Goal: Information Seeking & Learning: Find specific fact

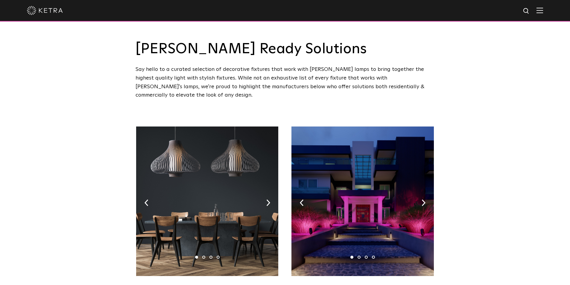
click at [530, 10] on img at bounding box center [526, 10] width 7 height 7
click at [472, 13] on input "text" at bounding box center [469, 10] width 77 height 13
type input "pd4 42t"
click at [515, 10] on img "Search" at bounding box center [512, 11] width 6 height 6
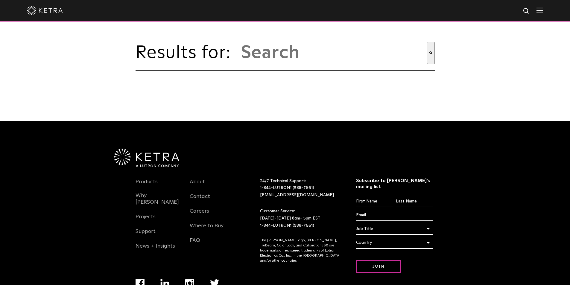
type input "pd4 42t"
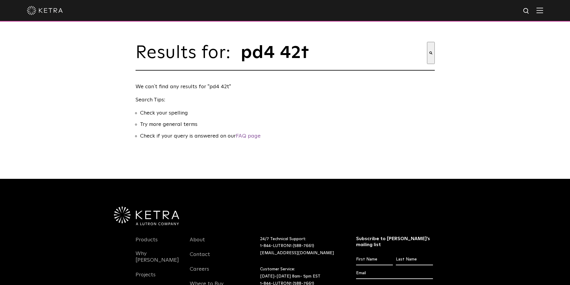
click at [530, 9] on img at bounding box center [526, 10] width 7 height 7
click at [324, 57] on input "pd4 42t" at bounding box center [333, 53] width 187 height 22
type input "pd4 42"
